Goal: Task Accomplishment & Management: Use online tool/utility

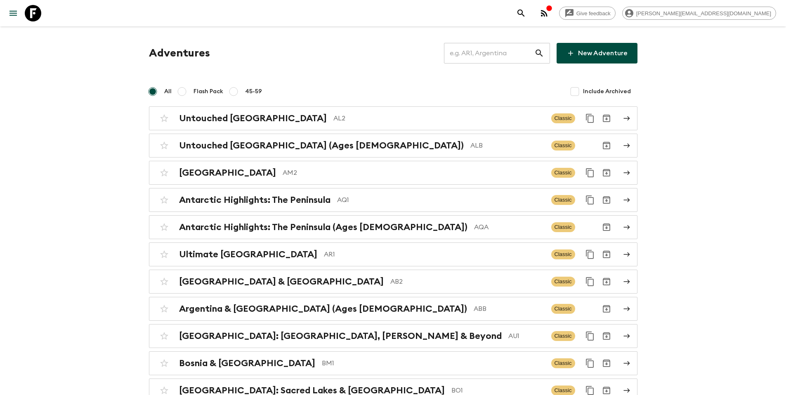
click at [489, 55] on input "text" at bounding box center [489, 53] width 90 height 23
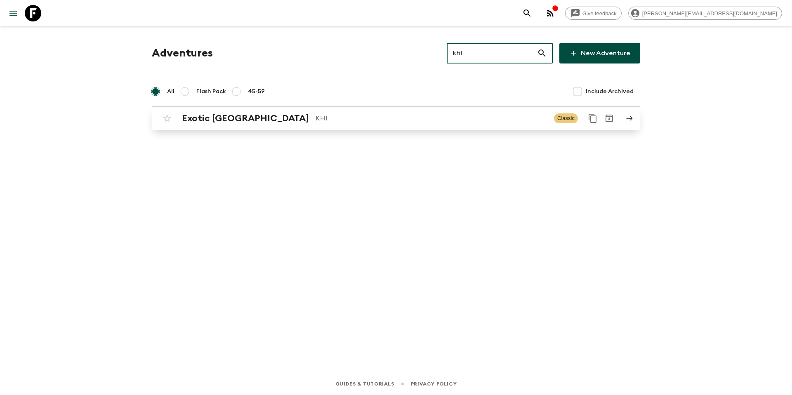
type input "kh1"
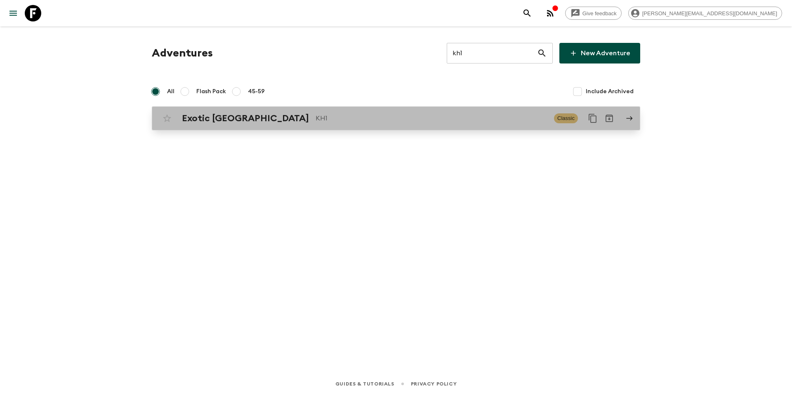
click at [429, 121] on p "KH1" at bounding box center [432, 118] width 232 height 10
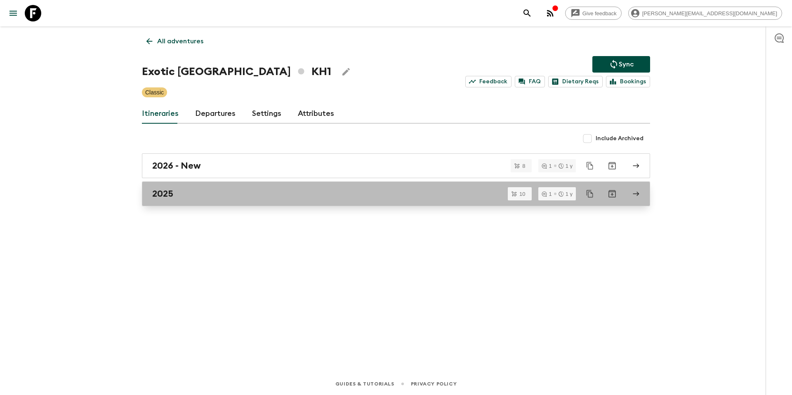
click at [254, 195] on div "2025" at bounding box center [388, 194] width 472 height 11
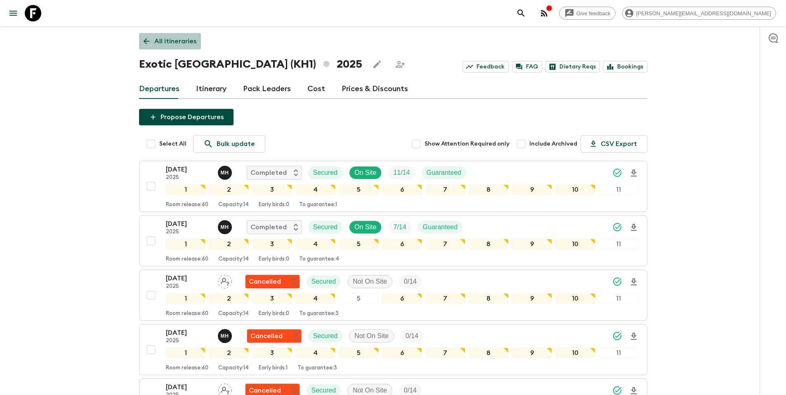
click at [177, 40] on p "All itineraries" at bounding box center [175, 41] width 42 height 10
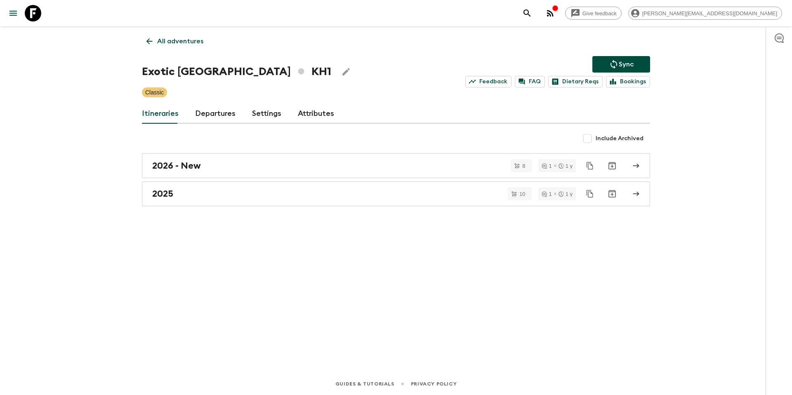
click at [625, 62] on p "Sync" at bounding box center [626, 64] width 15 height 10
